Goal: Task Accomplishment & Management: Manage account settings

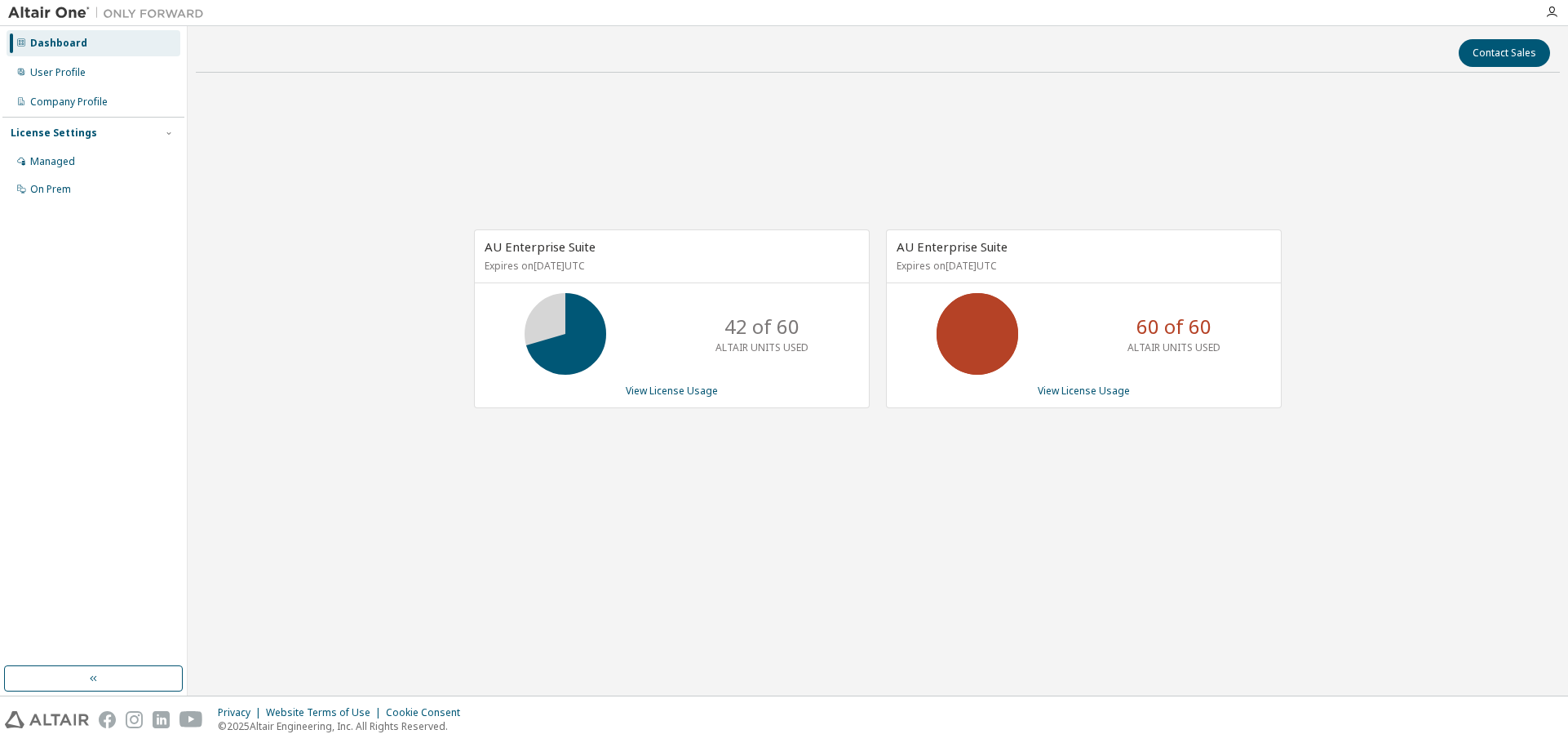
click at [1340, 245] on div "AU Enterprise Suite Expires on June 1, 2026 UTC 42 of 60 ALTAIR UNITS USED View…" at bounding box center [878, 326] width 1364 height 483
drag, startPoint x: 1106, startPoint y: 531, endPoint x: 1098, endPoint y: 531, distance: 8.0
click at [1106, 531] on div "AU Enterprise Suite Expires on June 1, 2026 UTC 42 of 60 ALTAIR UNITS USED View…" at bounding box center [878, 326] width 1364 height 483
drag, startPoint x: 481, startPoint y: 261, endPoint x: 615, endPoint y: 271, distance: 134.4
click at [615, 271] on div "AU Enterprise Suite Expires on June 1, 2026 UTC" at bounding box center [672, 257] width 394 height 53
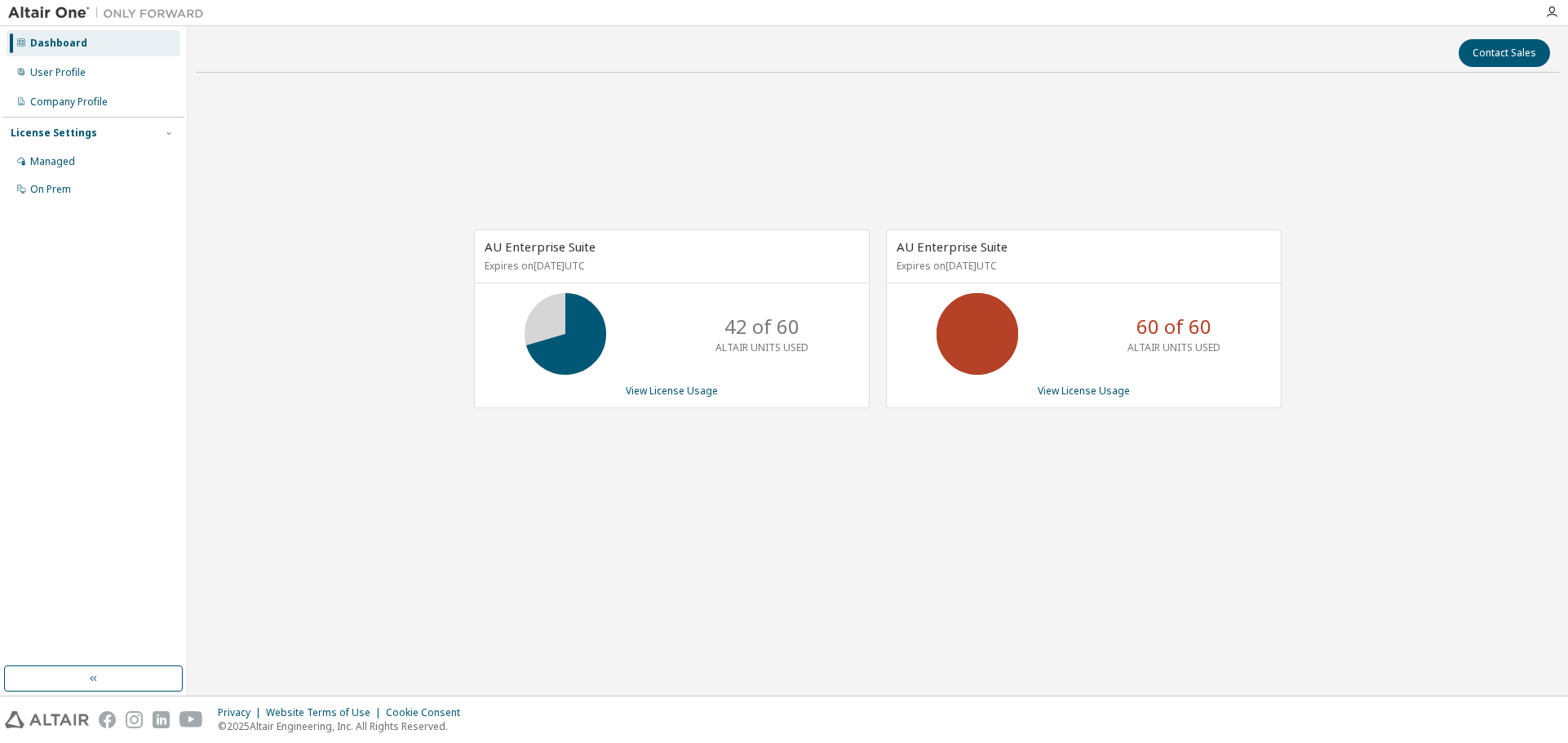
click at [615, 271] on p "Expires on June 1, 2026 UTC" at bounding box center [669, 265] width 370 height 14
drag, startPoint x: 911, startPoint y: 263, endPoint x: 1067, endPoint y: 262, distance: 156.0
click at [1067, 262] on p "Expires on August 25, 2026 UTC" at bounding box center [1081, 265] width 370 height 14
click at [1068, 262] on p "Expires on August 25, 2026 UTC" at bounding box center [1081, 265] width 370 height 14
click at [699, 388] on link "View License Usage" at bounding box center [671, 390] width 92 height 14
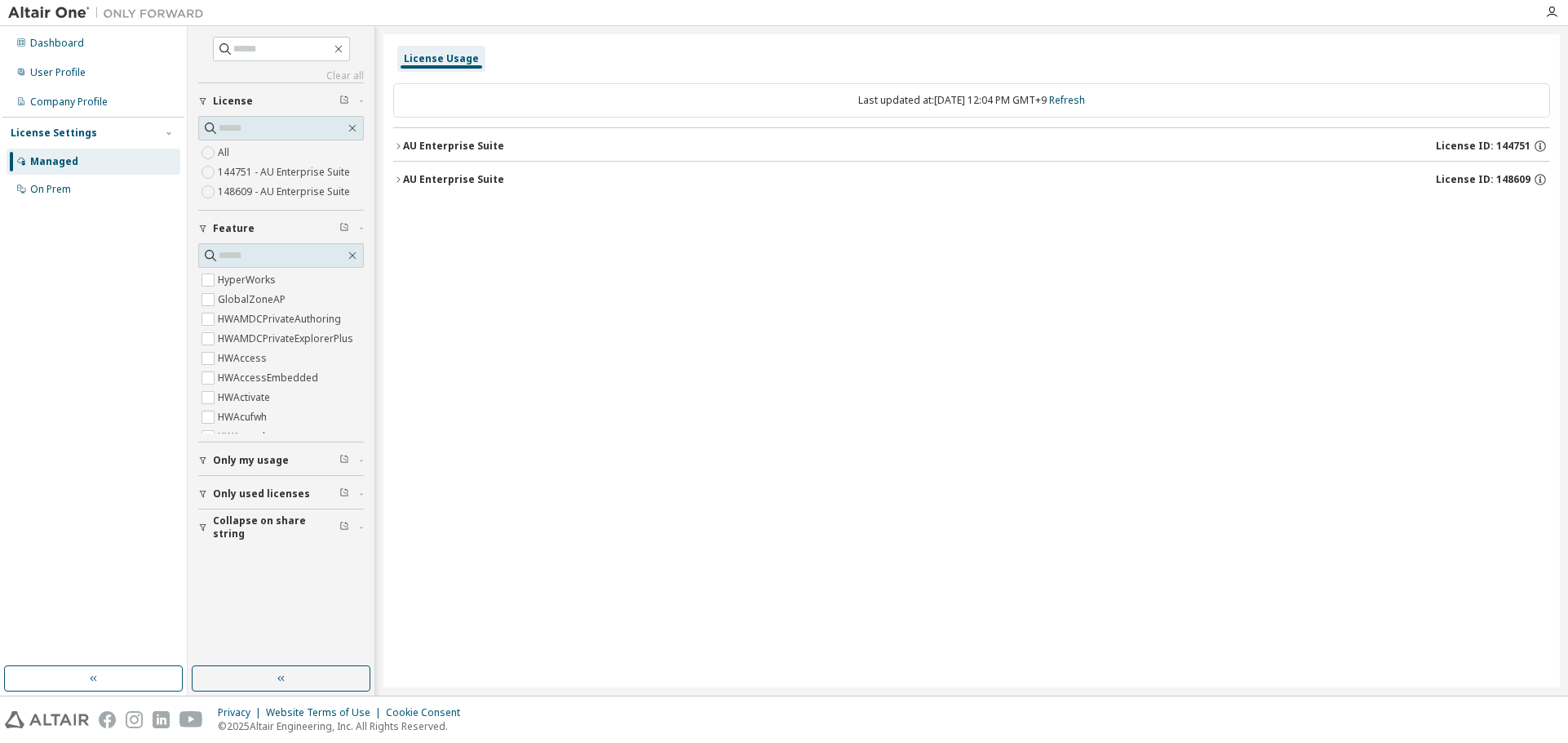
click at [507, 147] on div "AU Enterprise Suite License ID: 144751" at bounding box center [977, 147] width 1147 height 15
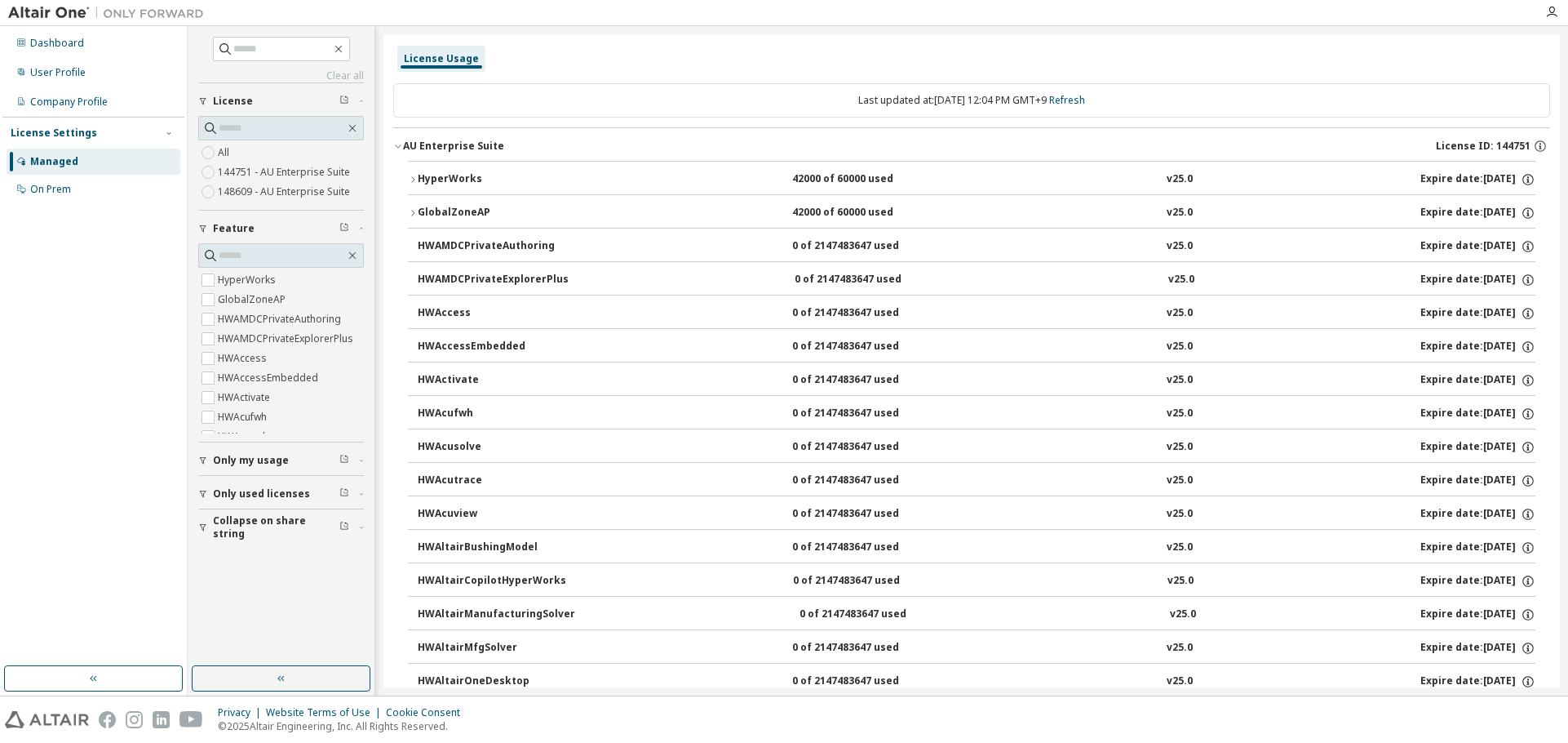
click at [506, 149] on div "AU Enterprise Suite License ID: 144751" at bounding box center [977, 147] width 1147 height 15
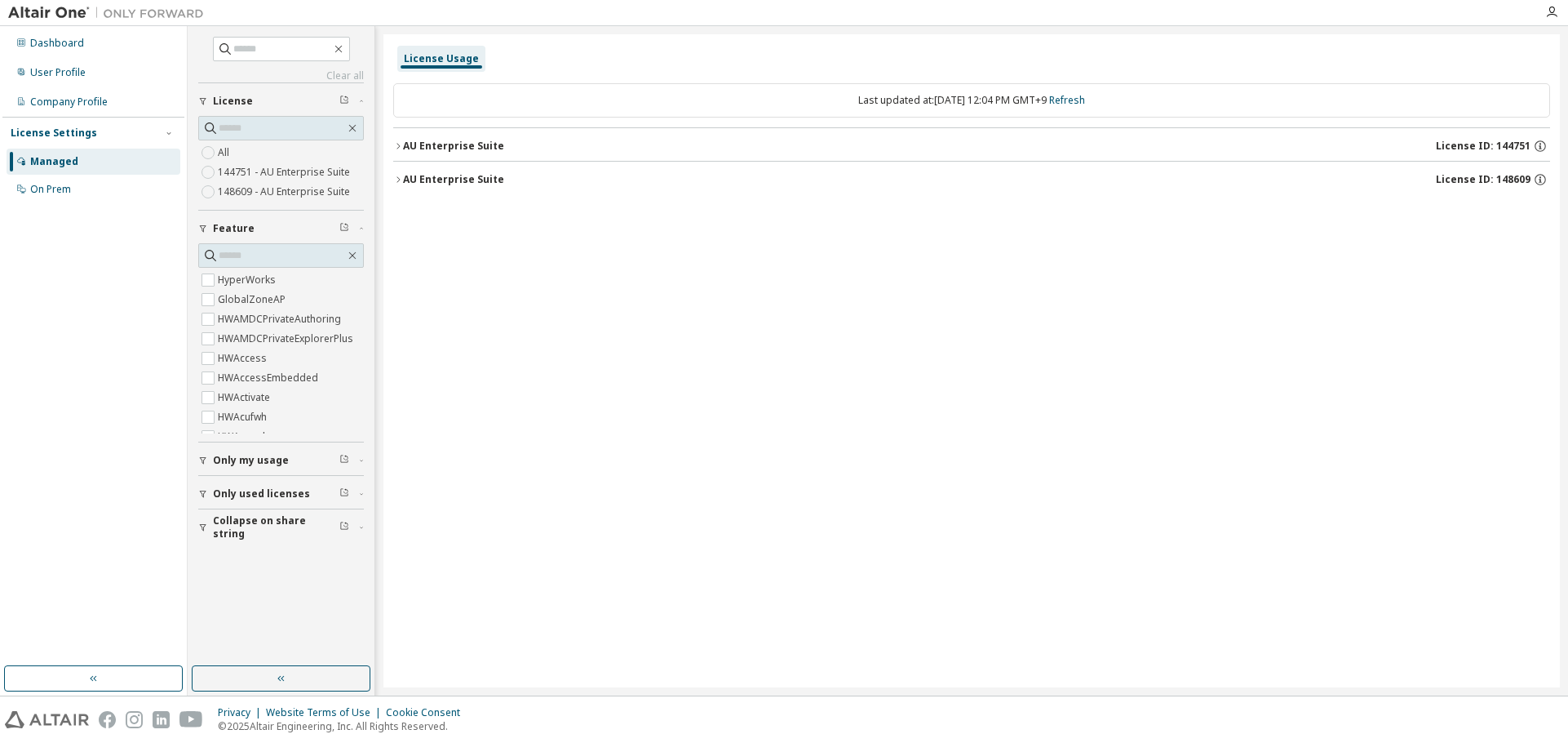
click at [506, 149] on div "AU Enterprise Suite License ID: 144751" at bounding box center [977, 147] width 1147 height 15
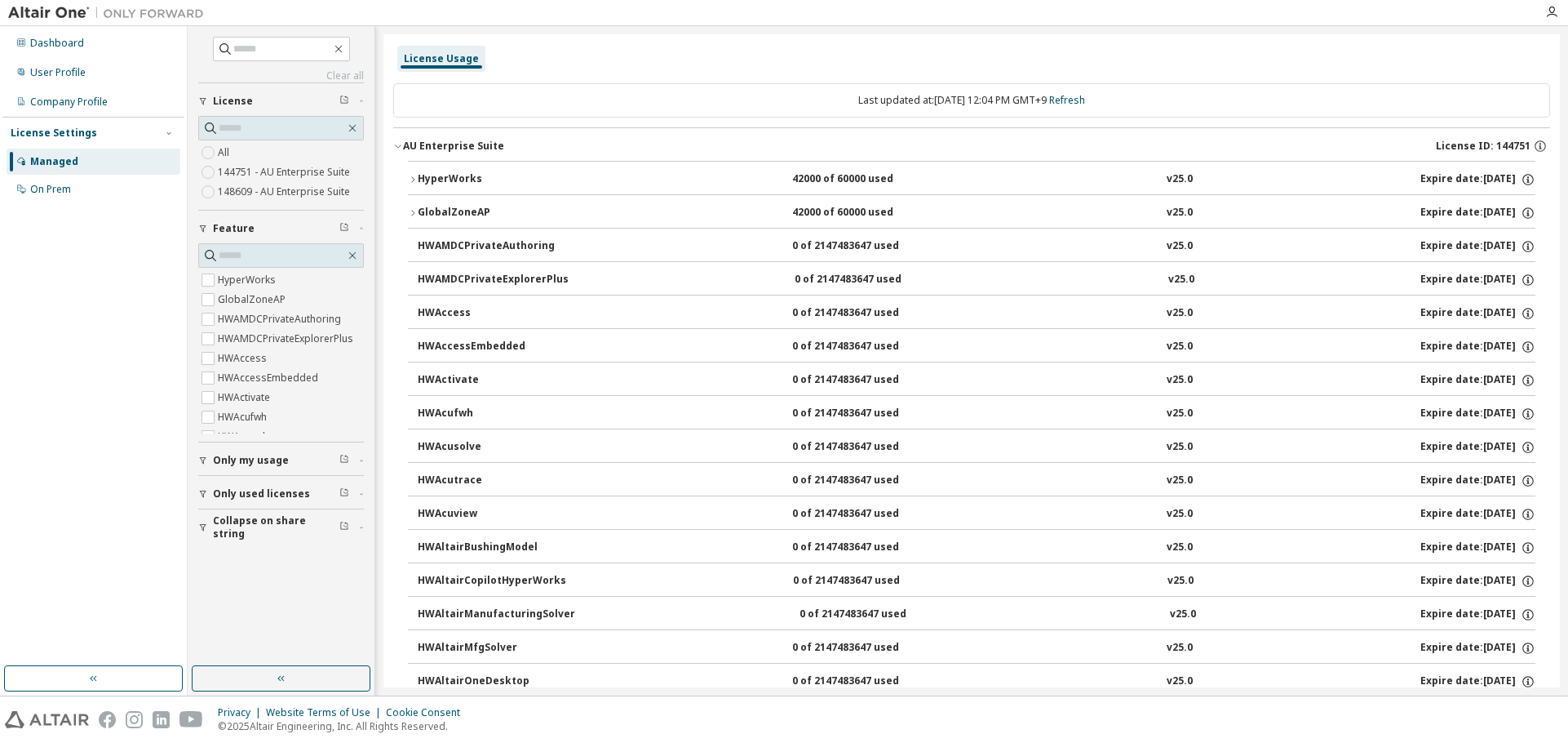
click at [548, 146] on div "AU Enterprise Suite License ID: 144751" at bounding box center [977, 147] width 1147 height 15
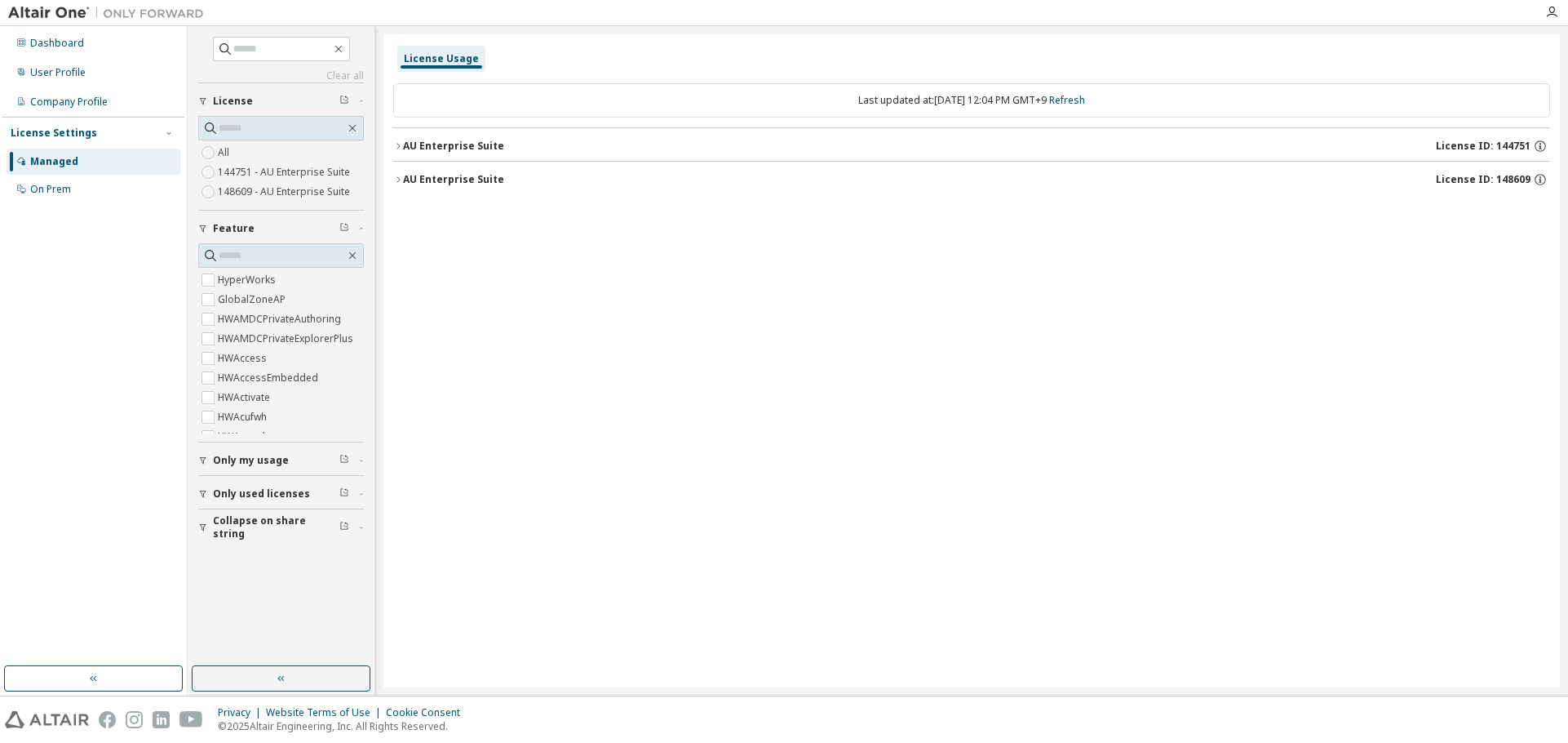
click at [495, 183] on div "AU Enterprise Suite" at bounding box center [454, 180] width 101 height 13
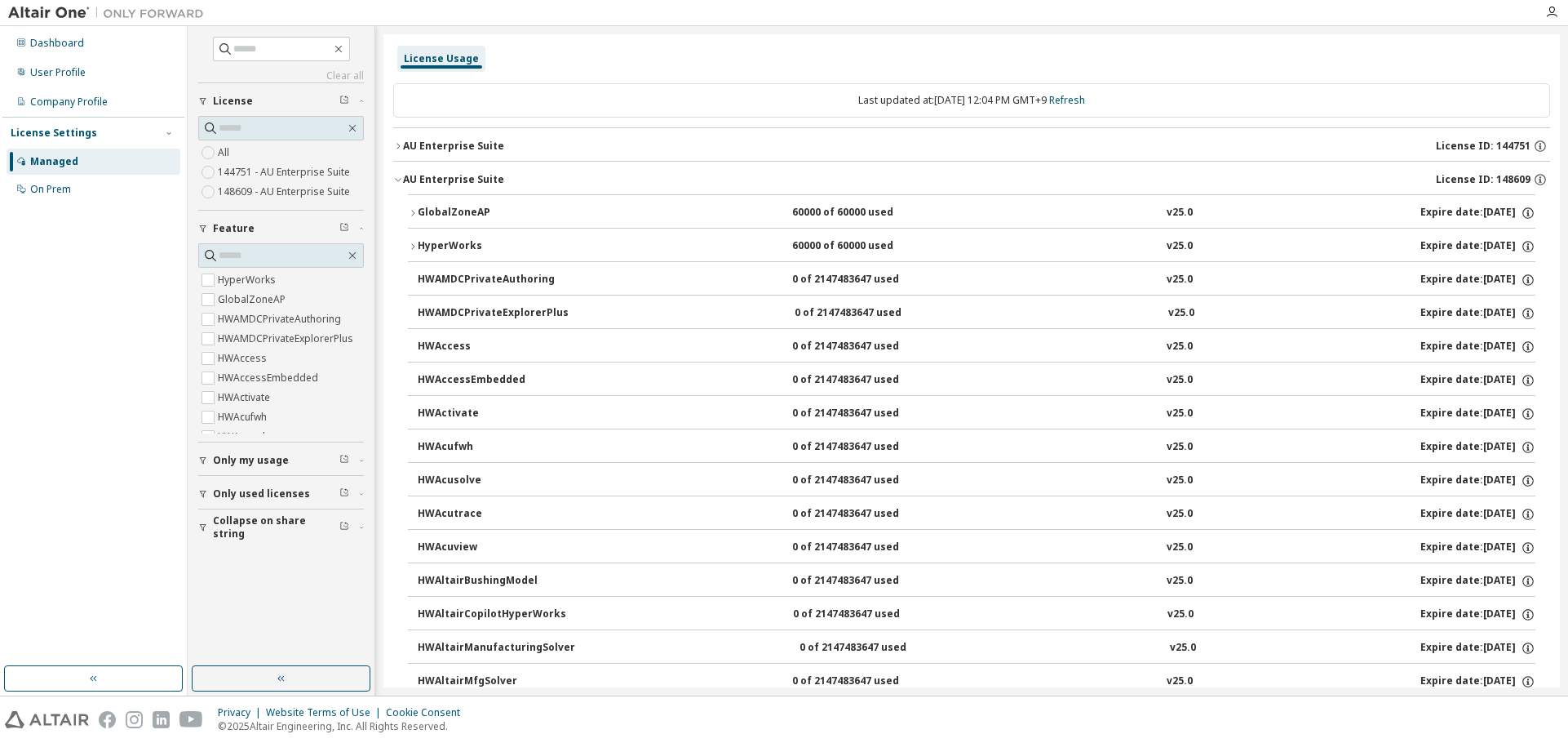
click at [495, 183] on div "AU Enterprise Suite" at bounding box center [454, 180] width 101 height 13
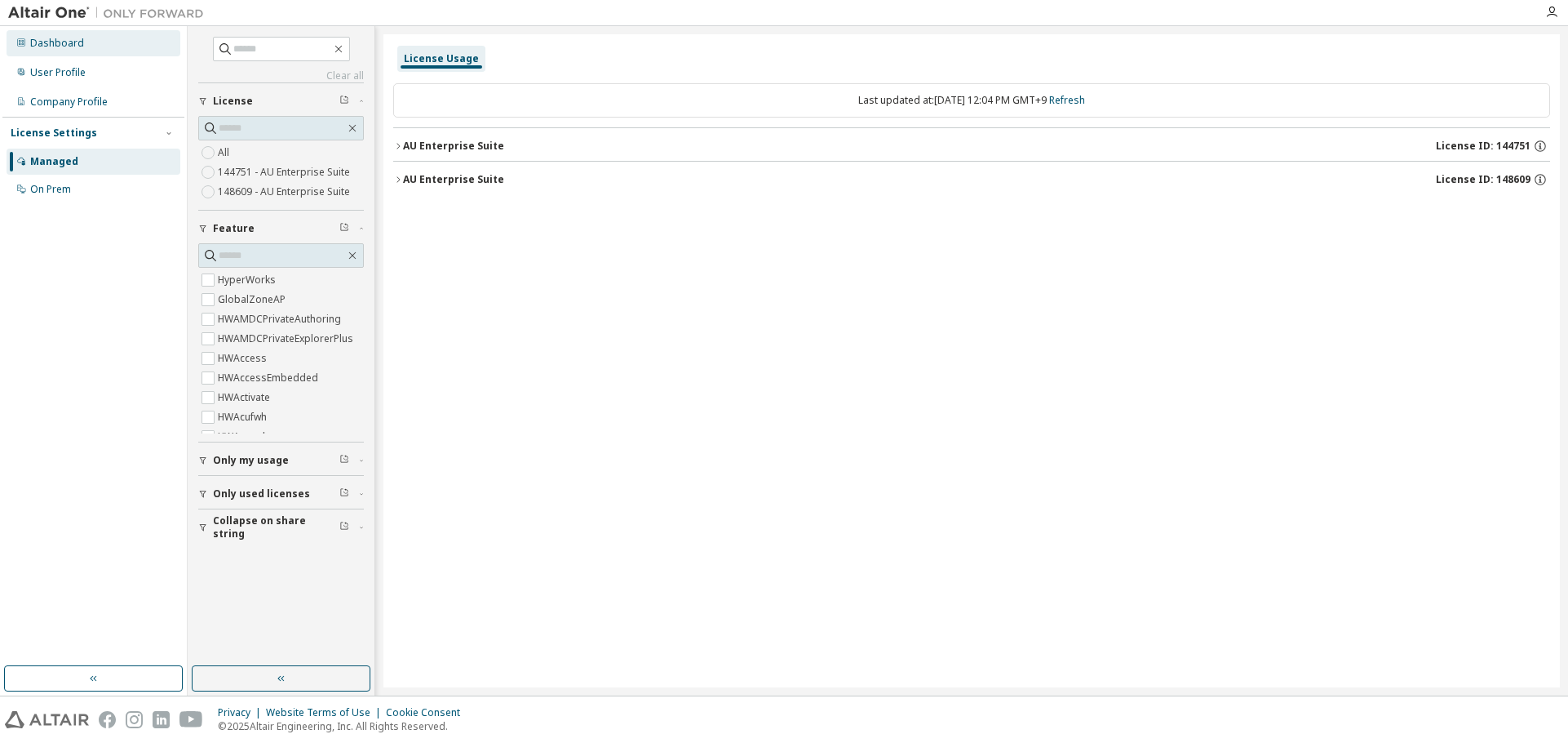
click at [79, 44] on div "Dashboard" at bounding box center [56, 43] width 54 height 13
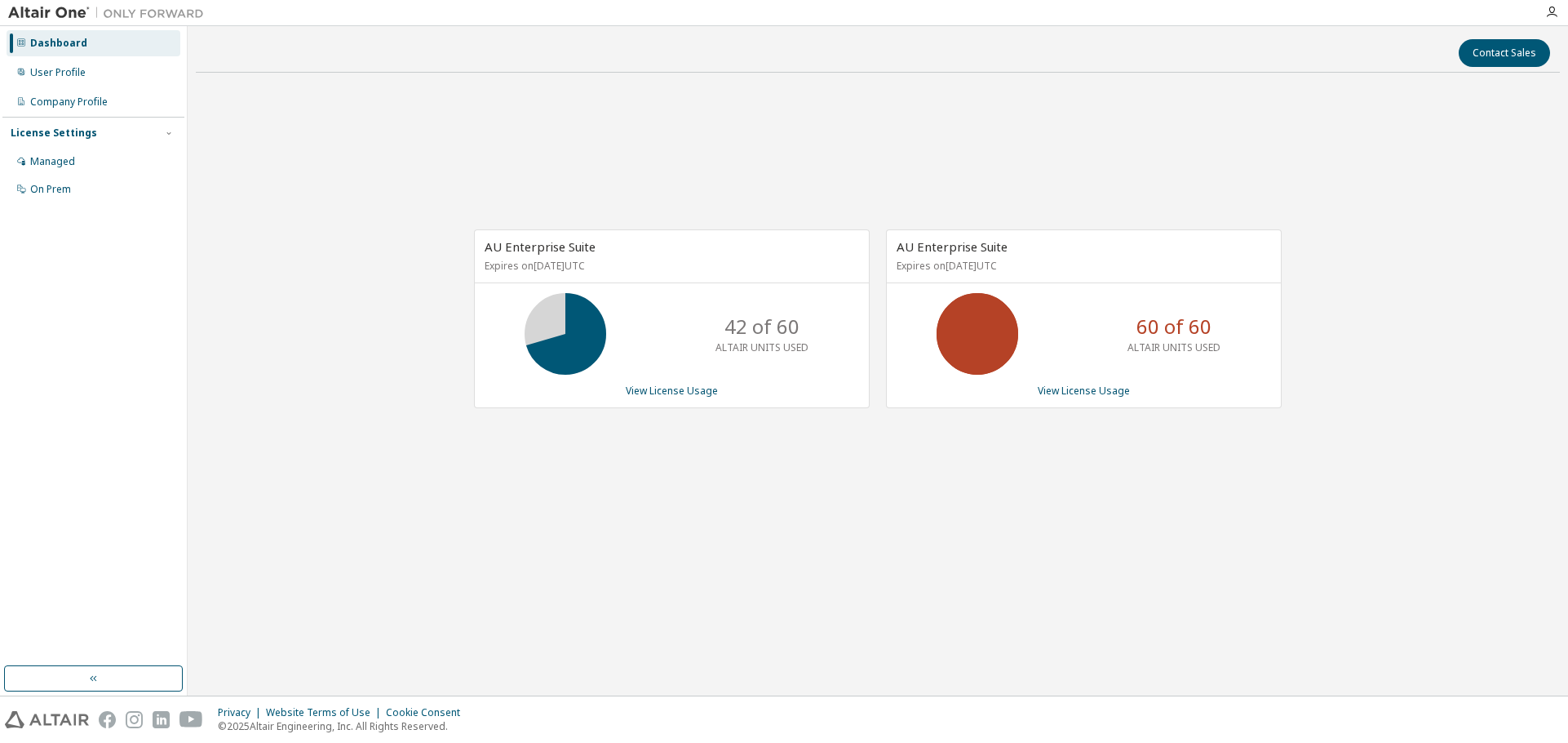
click at [1104, 519] on div "AU Enterprise Suite Expires on June 1, 2026 UTC 42 of 60 ALTAIR UNITS USED View…" at bounding box center [878, 326] width 1364 height 483
click at [943, 567] on div "AU Enterprise Suite Expires on [DATE] UTC 42 of 60 ALTAIR UNITS USED View Licen…" at bounding box center [878, 326] width 1364 height 483
click at [935, 567] on div "Contact Sales AU Enterprise Suite Expires on June 1, 2026 UTC 42 of 60 ALTAIR U…" at bounding box center [878, 360] width 1364 height 653
click at [939, 572] on div "Contact Sales AU Enterprise Suite Expires on June 1, 2026 UTC 42 of 60 ALTAIR U…" at bounding box center [878, 360] width 1364 height 653
drag, startPoint x: 1460, startPoint y: 511, endPoint x: 1554, endPoint y: 523, distance: 94.8
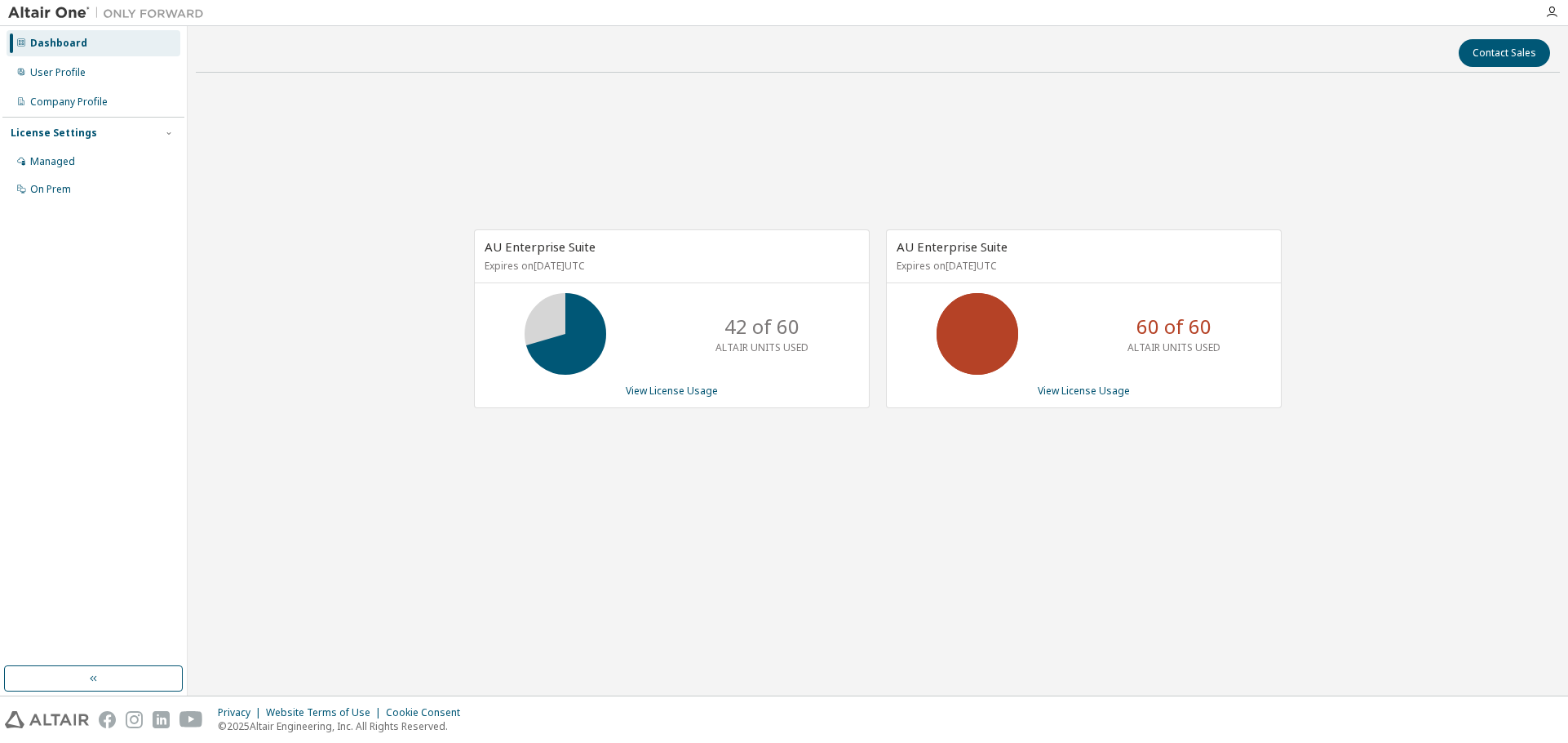
click at [1460, 511] on div "AU Enterprise Suite Expires on June 1, 2026 UTC 42 of 60 ALTAIR UNITS USED View…" at bounding box center [878, 326] width 1364 height 483
click at [701, 396] on link "View License Usage" at bounding box center [671, 390] width 92 height 14
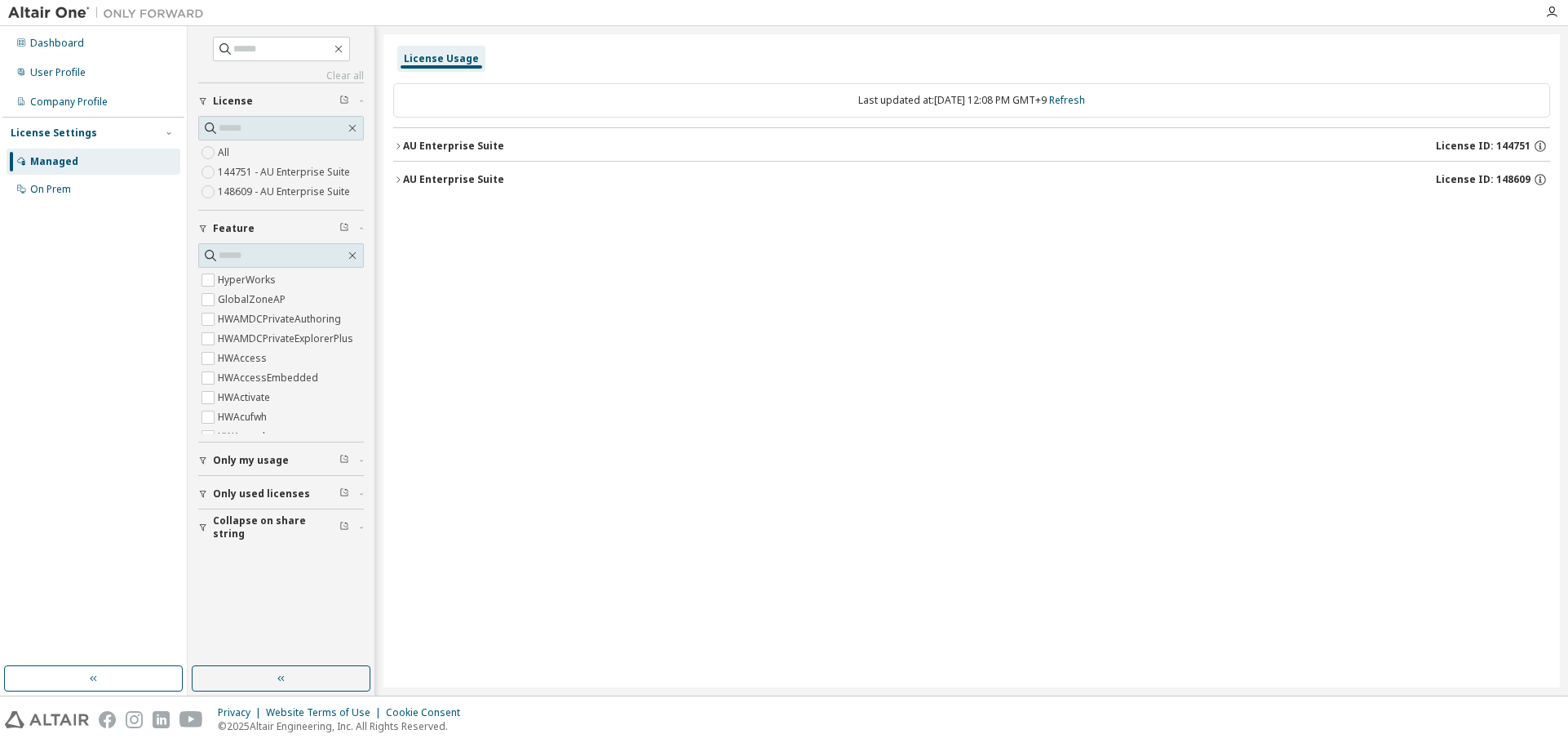
click at [557, 400] on div "License Usage Last updated at: Fri 2025-09-12 12:08 PM GMT+9 Refresh AU Enterpr…" at bounding box center [971, 360] width 1176 height 653
click at [399, 183] on icon "button" at bounding box center [398, 180] width 10 height 10
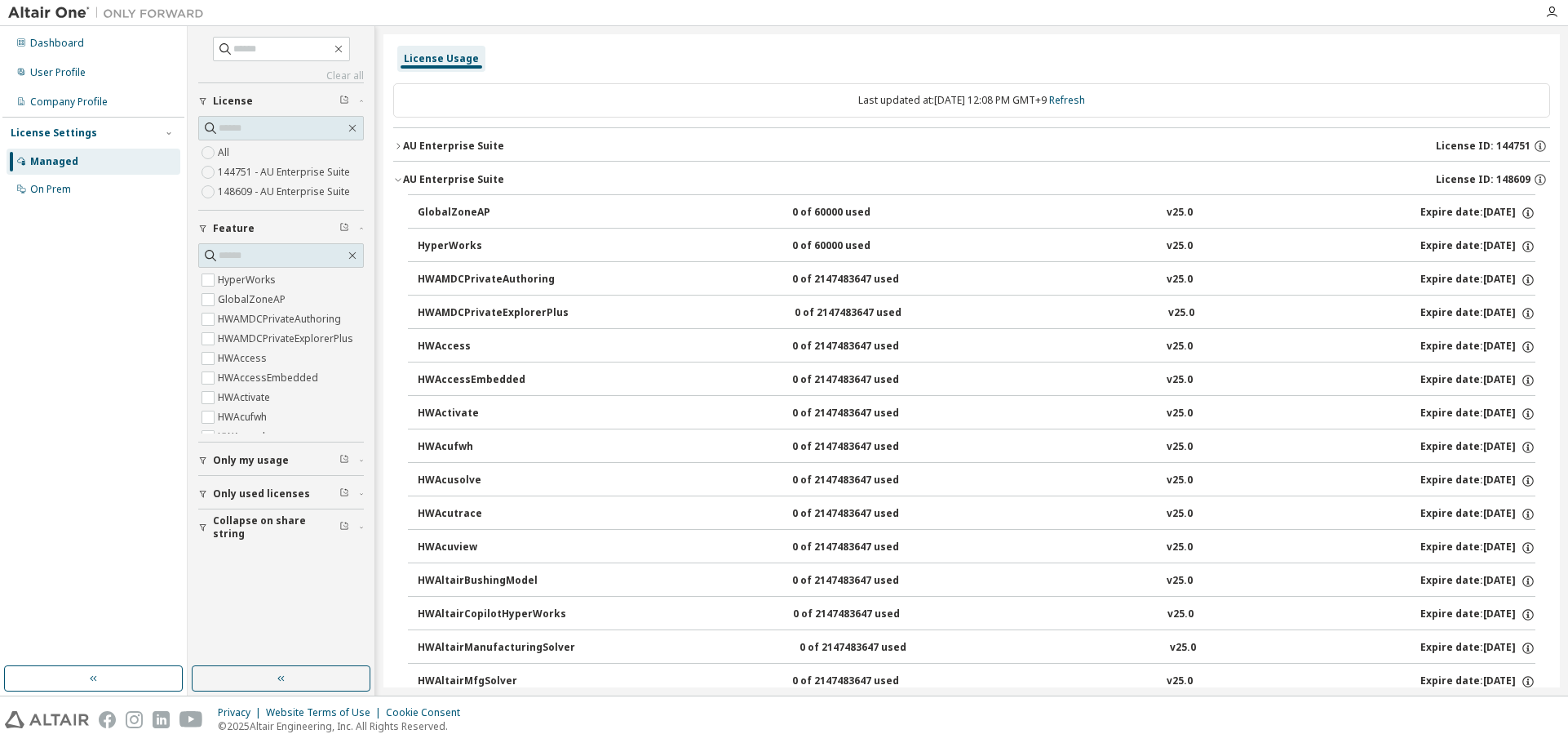
click at [399, 183] on icon "button" at bounding box center [398, 180] width 10 height 10
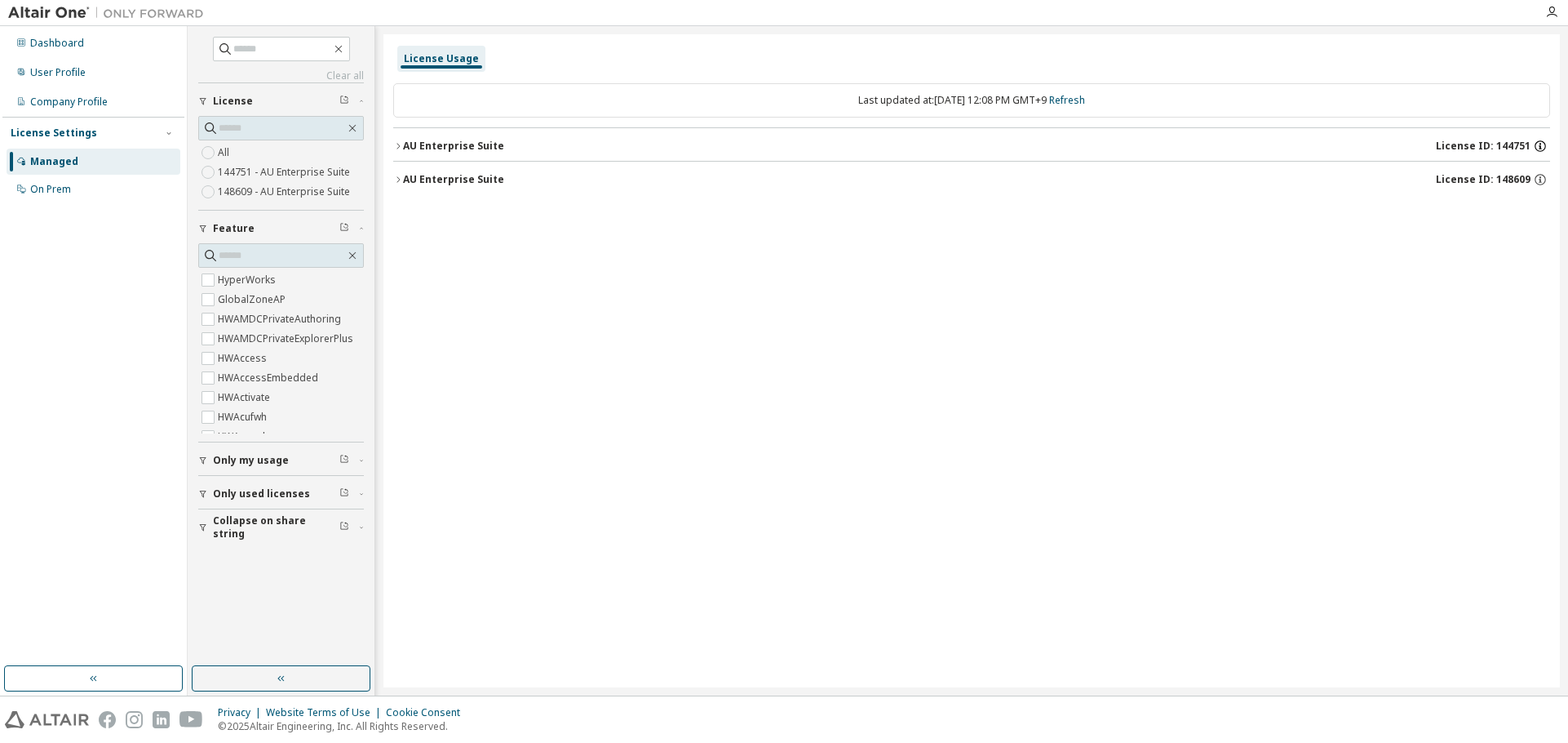
click at [1540, 147] on icon "button" at bounding box center [1541, 147] width 15 height 15
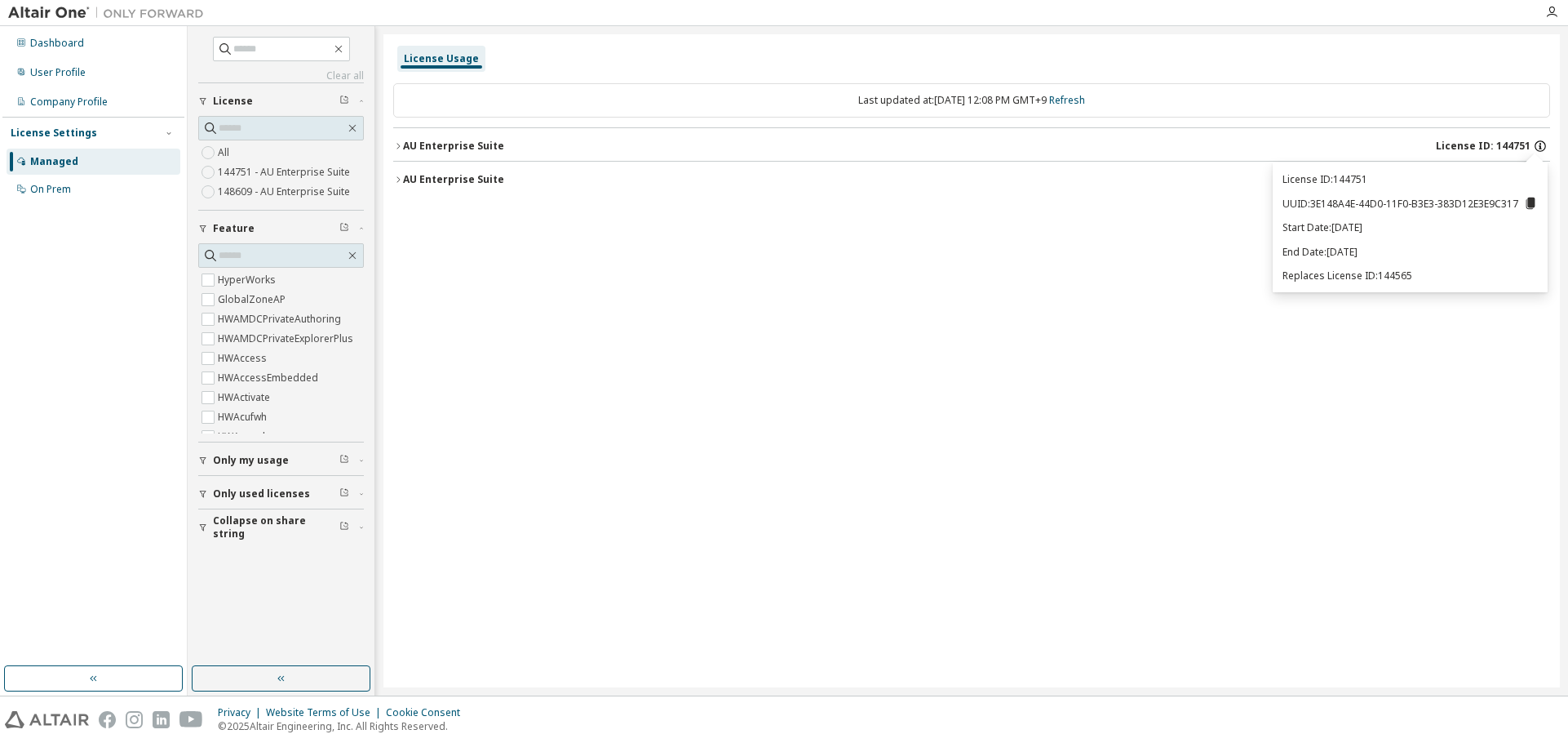
click at [1537, 147] on icon "button" at bounding box center [1541, 147] width 15 height 15
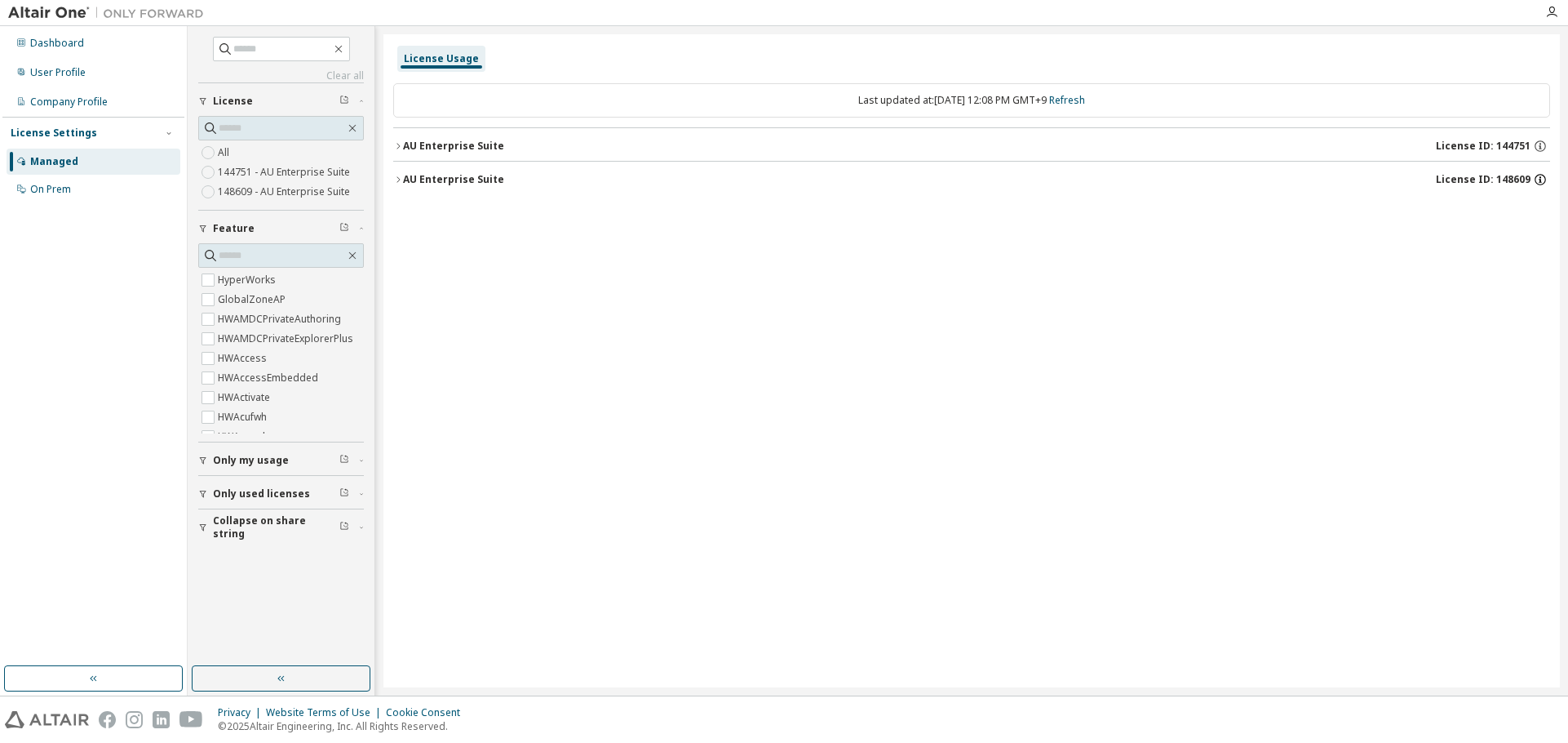
click at [1533, 175] on icon "button" at bounding box center [1541, 180] width 15 height 15
click at [1369, 347] on div "License Usage Last updated at: Fri 2025-09-12 12:08 PM GMT+9 Refresh AU Enterpr…" at bounding box center [971, 360] width 1176 height 653
click at [408, 176] on div "AU Enterprise Suite" at bounding box center [454, 180] width 101 height 13
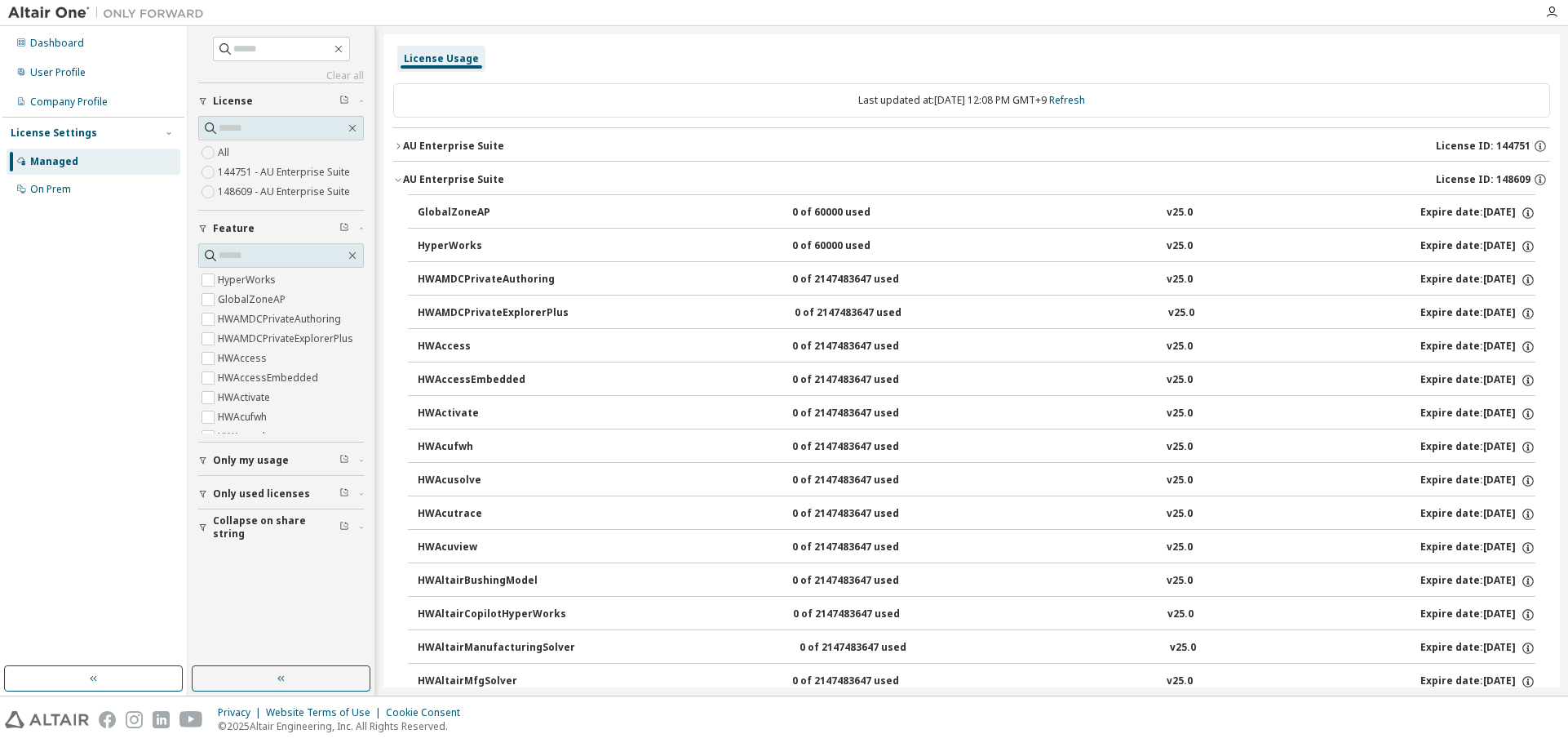
click at [402, 148] on icon "button" at bounding box center [398, 146] width 10 height 10
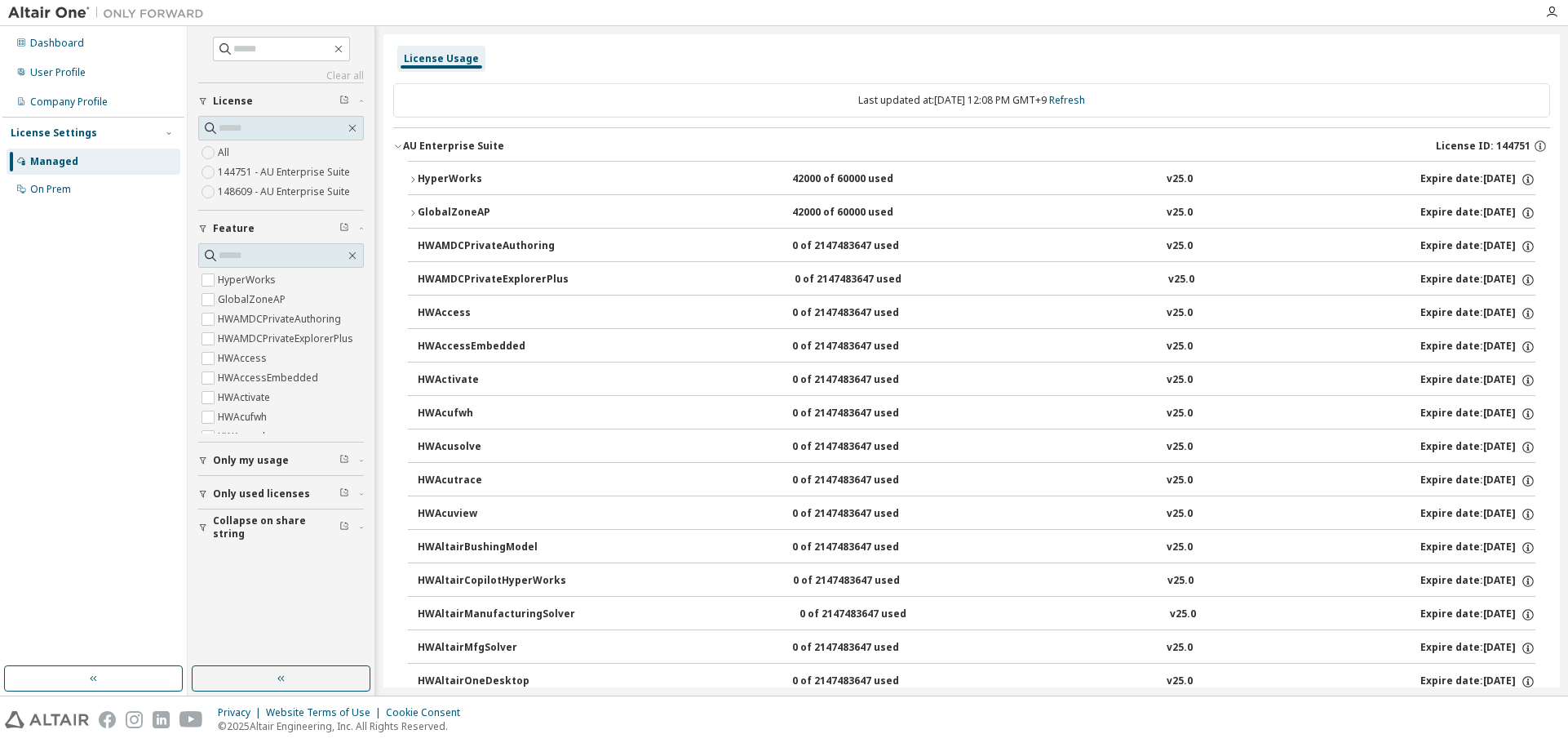
click at [411, 178] on icon "button" at bounding box center [413, 180] width 10 height 10
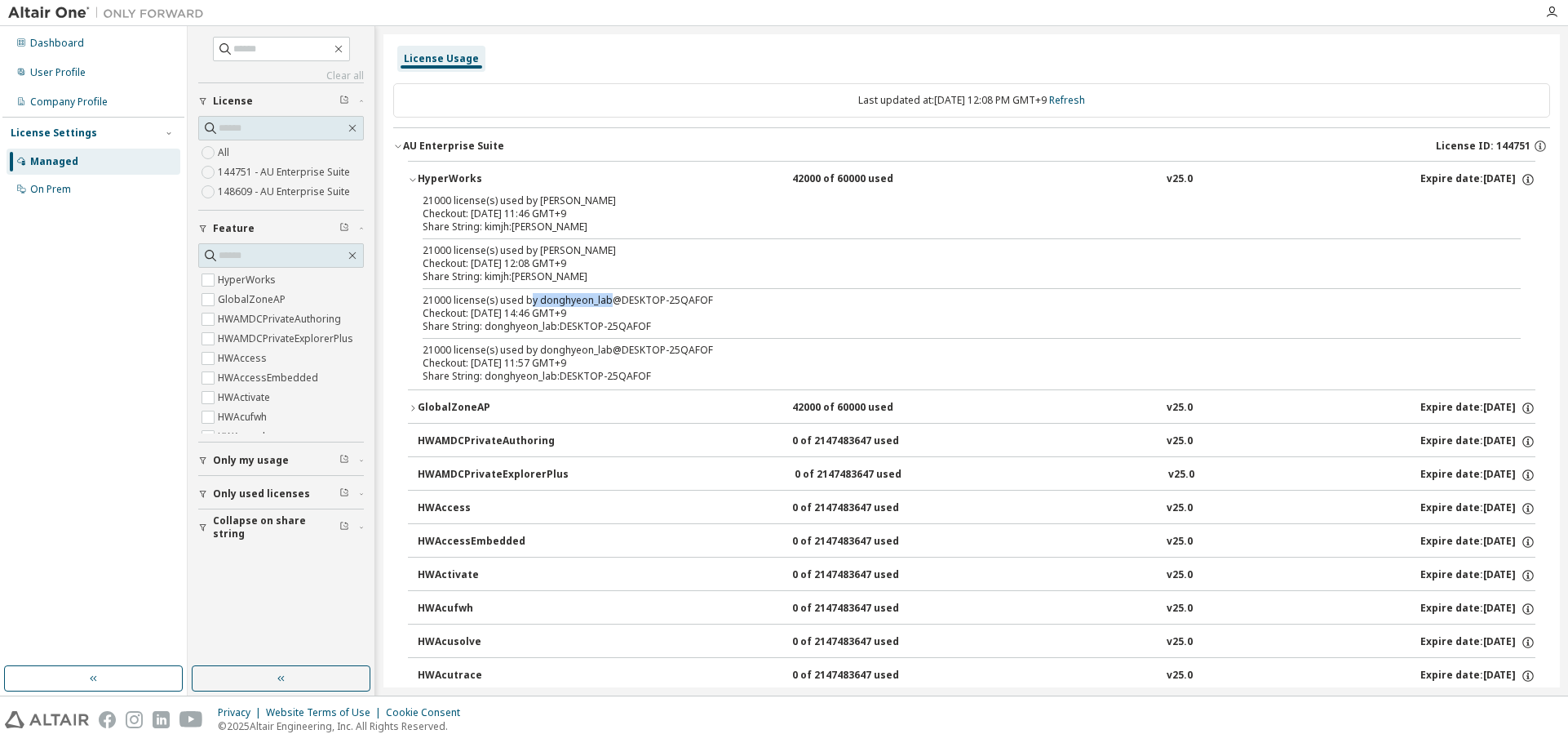
drag, startPoint x: 531, startPoint y: 302, endPoint x: 608, endPoint y: 297, distance: 77.2
click at [608, 297] on div "21000 license(s) used by donghyeon_lab@DESKTOP-25QAFOF" at bounding box center [952, 301] width 1059 height 13
copy div "y donghyeon_lab"
click at [399, 148] on icon "button" at bounding box center [398, 146] width 10 height 10
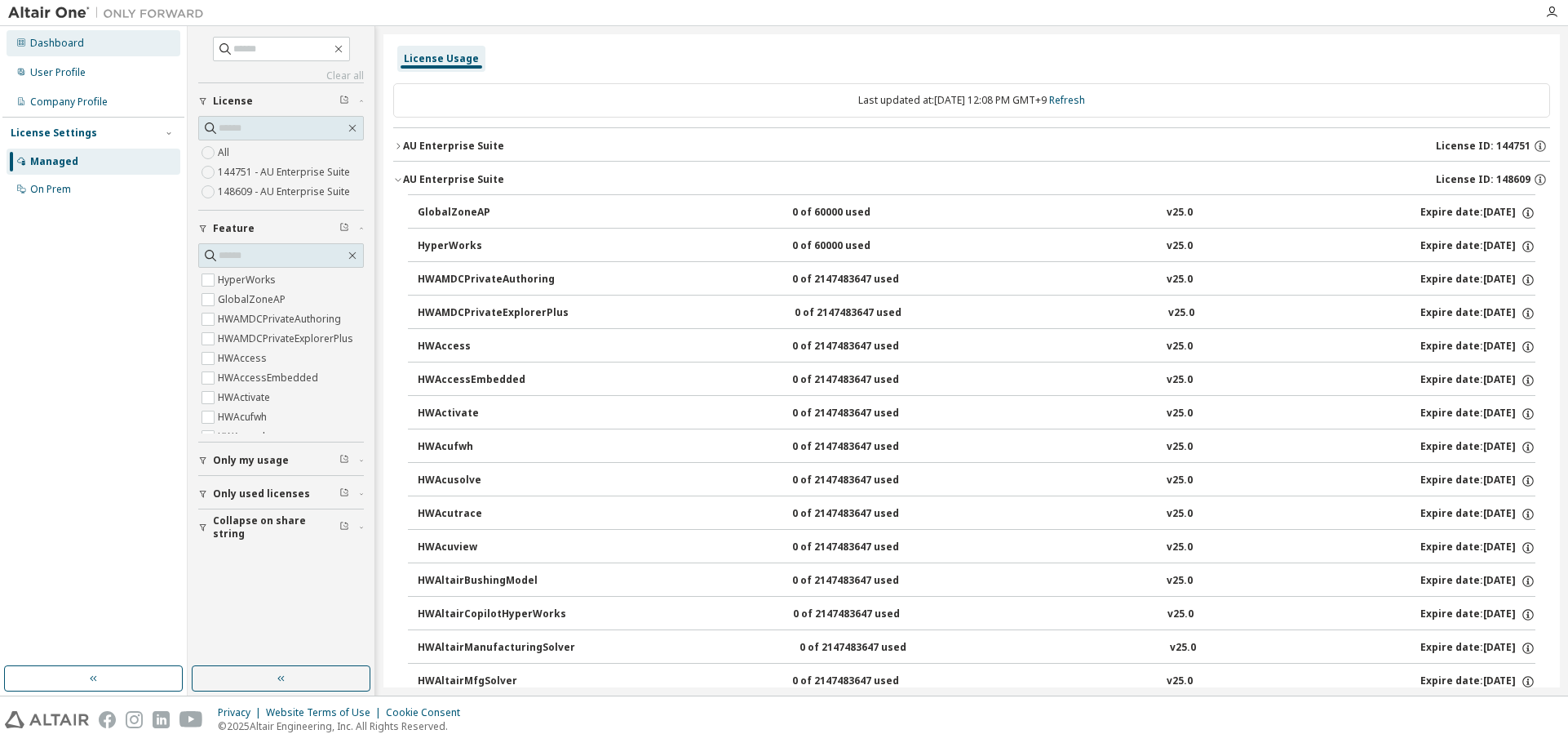
click at [68, 50] on div "Dashboard" at bounding box center [94, 43] width 174 height 27
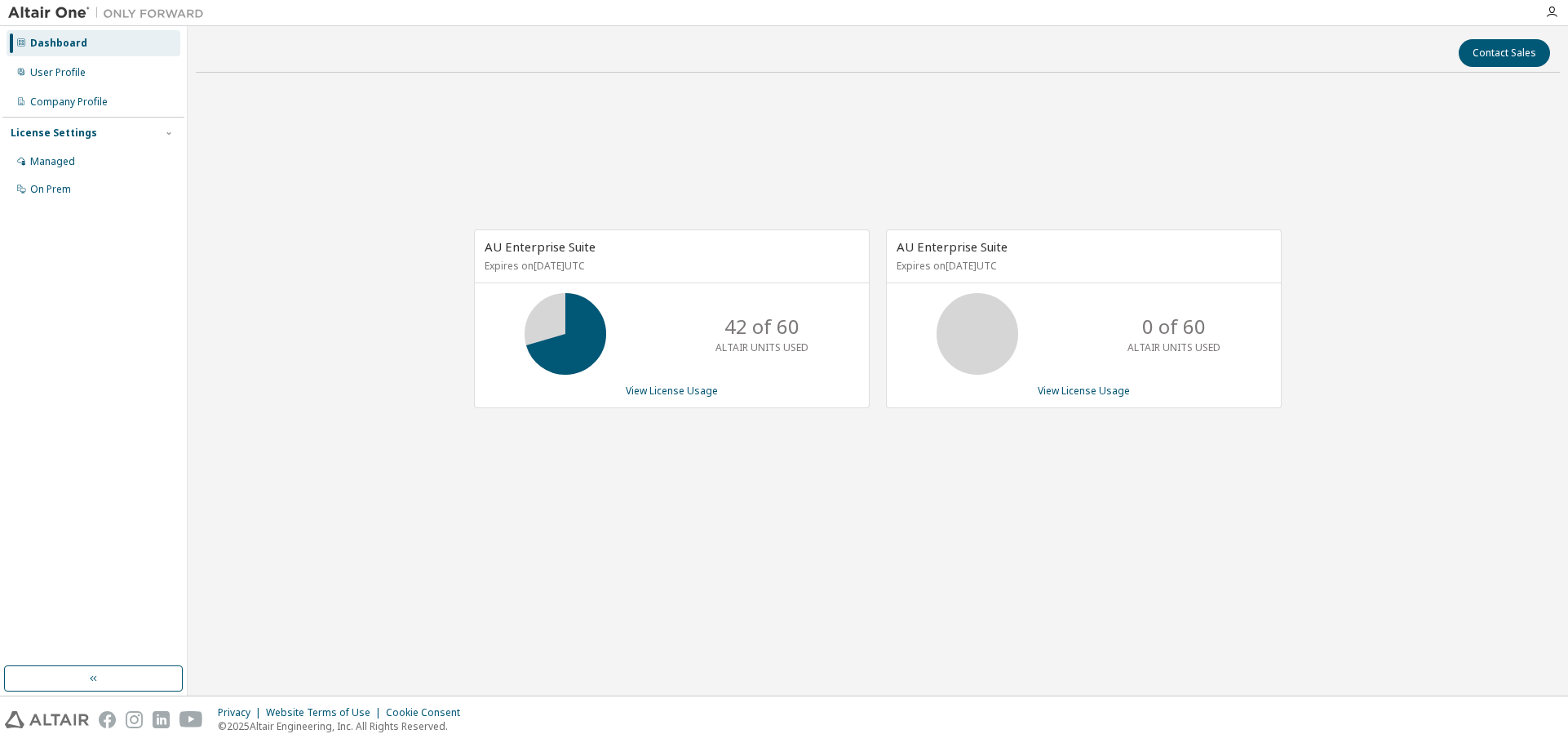
click at [873, 523] on div "AU Enterprise Suite Expires on June 1, 2026 UTC 42 of 60 ALTAIR UNITS USED View…" at bounding box center [878, 326] width 1364 height 483
click at [59, 70] on div "User Profile" at bounding box center [57, 73] width 55 height 13
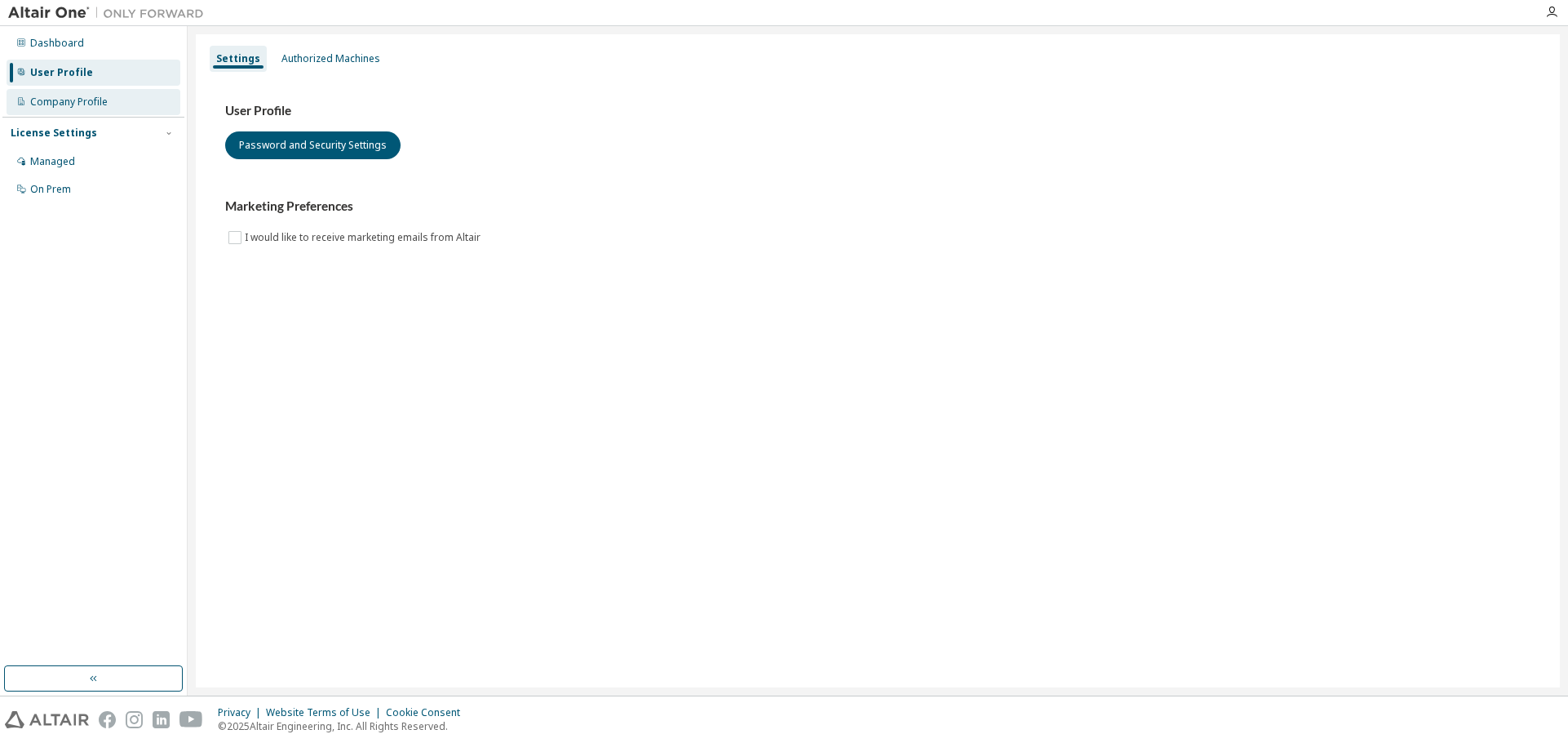
click at [58, 99] on div "Company Profile" at bounding box center [69, 102] width 78 height 13
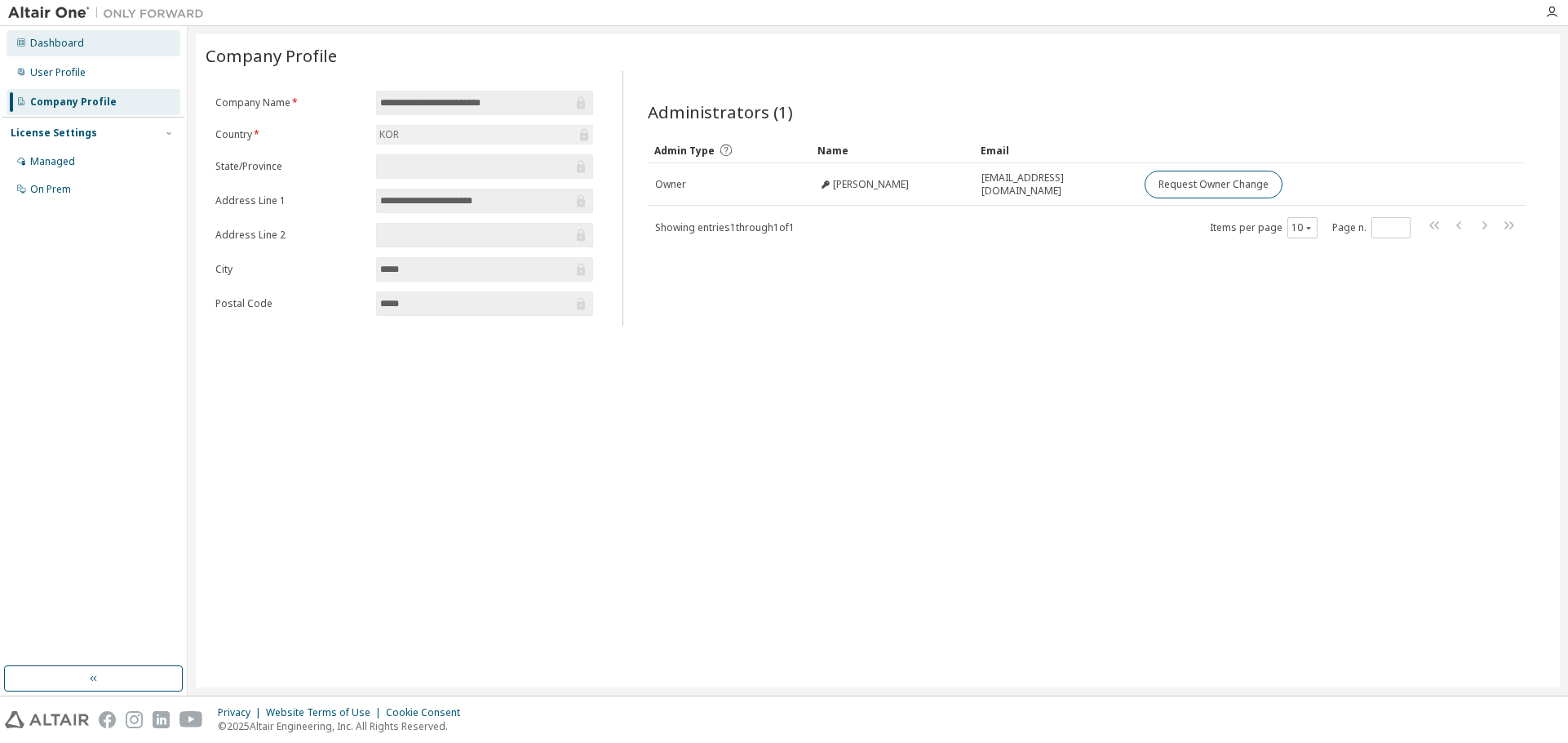
click at [70, 51] on div "Dashboard" at bounding box center [94, 43] width 174 height 27
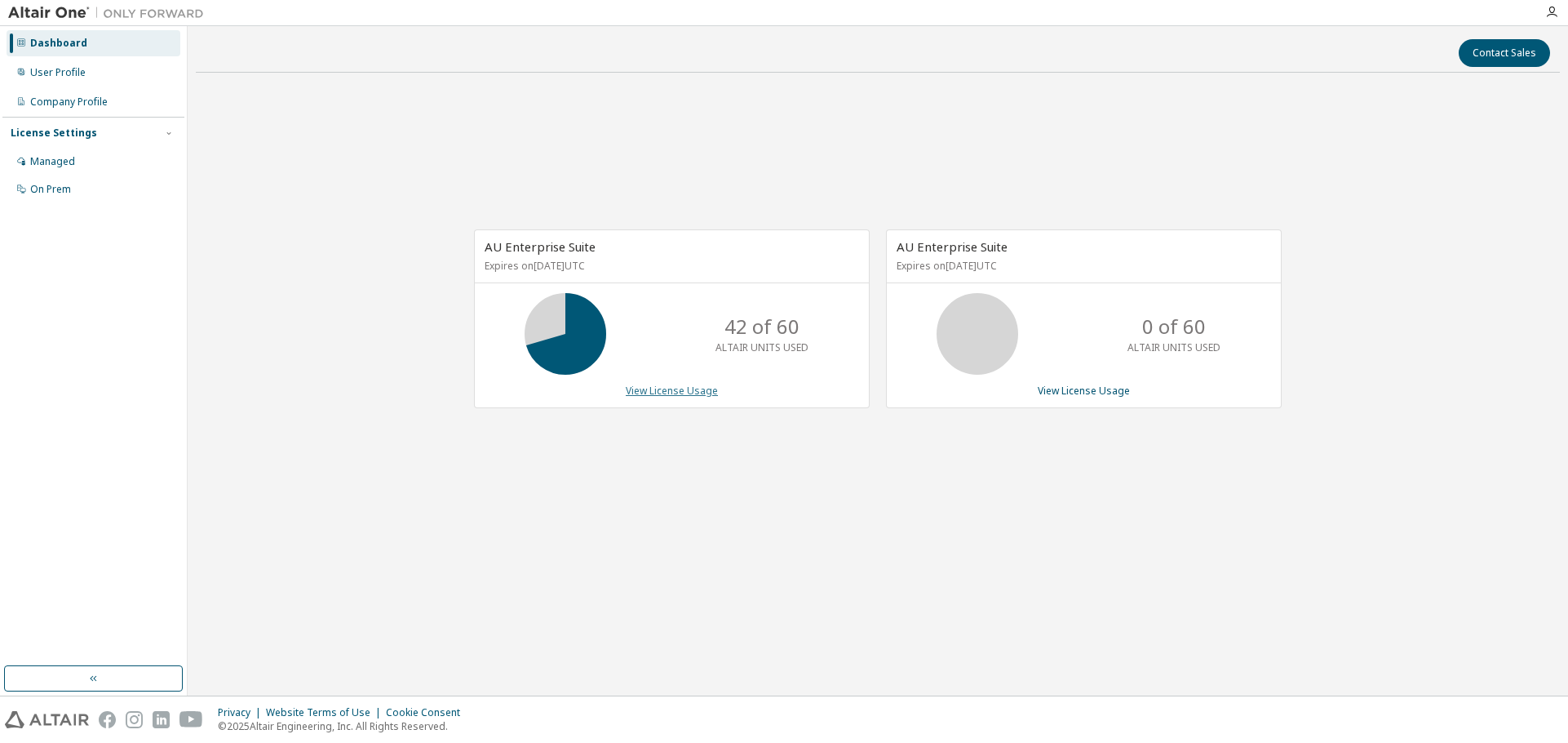
click at [685, 387] on link "View License Usage" at bounding box center [671, 390] width 92 height 14
